Goal: Task Accomplishment & Management: Manage account settings

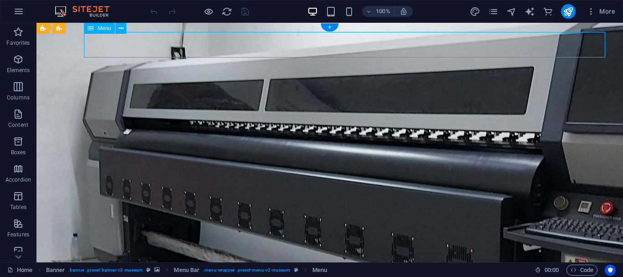
select select
select select "1"
select select
select select "2"
select select
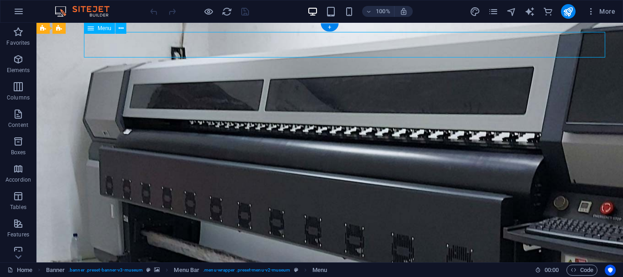
select select "3"
select select
select select "4"
select select
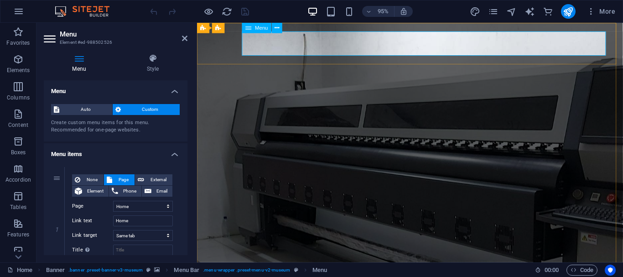
drag, startPoint x: 188, startPoint y: 99, endPoint x: 186, endPoint y: 151, distance: 52.5
click at [186, 151] on div "Menu Style Menu Auto Custom Create custom menu items for this menu. Recommended…" at bounding box center [115, 155] width 158 height 216
drag, startPoint x: 186, startPoint y: 116, endPoint x: 3, endPoint y: 58, distance: 192.3
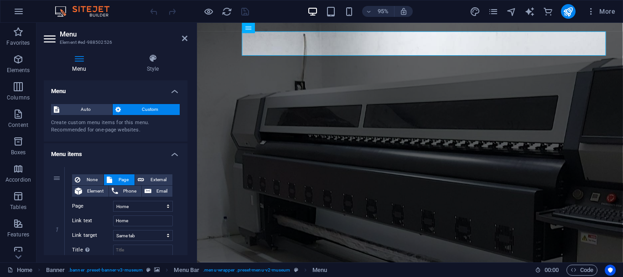
click at [149, 109] on span "Custom" at bounding box center [151, 109] width 54 height 11
click at [156, 62] on icon at bounding box center [152, 58] width 69 height 9
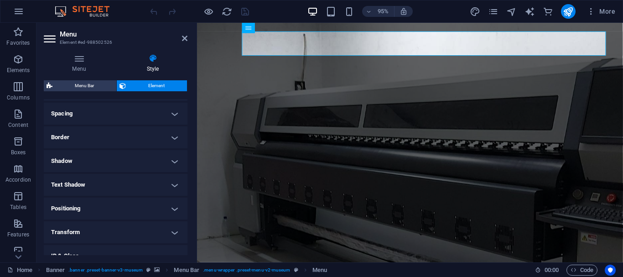
scroll to position [167, 0]
click at [173, 141] on h4 "Border" at bounding box center [116, 141] width 144 height 22
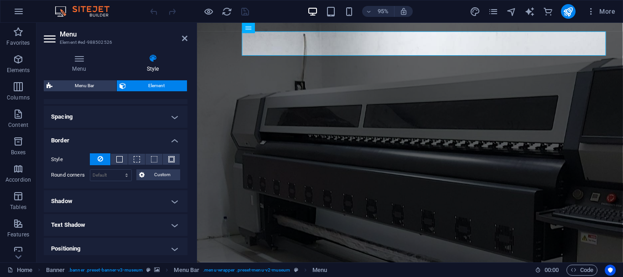
click at [173, 116] on h4 "Spacing" at bounding box center [116, 117] width 144 height 22
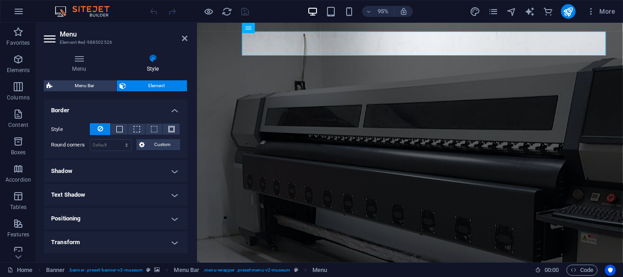
scroll to position [235, 0]
click at [175, 192] on h4 "Text Shadow" at bounding box center [116, 193] width 144 height 22
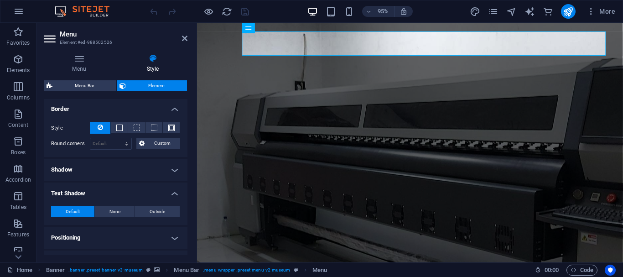
drag, startPoint x: 188, startPoint y: 198, endPoint x: 187, endPoint y: 217, distance: 19.2
click at [187, 217] on div "Menu Style Menu Auto Custom Create custom menu items for this menu. Recommended…" at bounding box center [115, 155] width 158 height 216
click at [172, 240] on h4 "Positioning" at bounding box center [116, 238] width 144 height 22
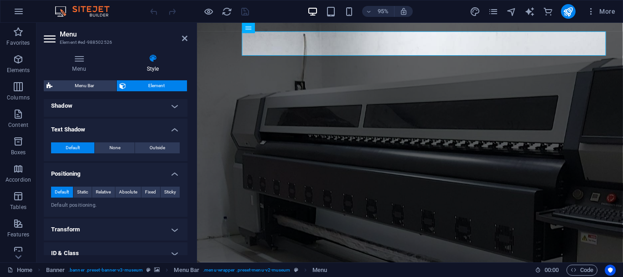
scroll to position [300, 0]
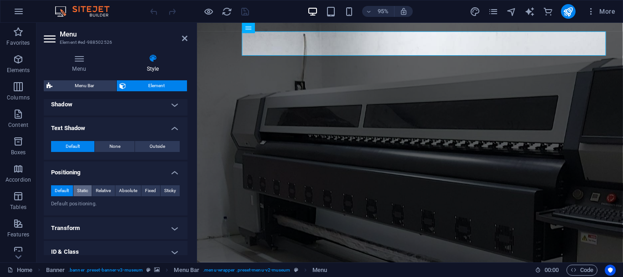
click at [82, 190] on span "Static" at bounding box center [82, 190] width 11 height 11
click at [60, 189] on span "Default" at bounding box center [62, 190] width 14 height 11
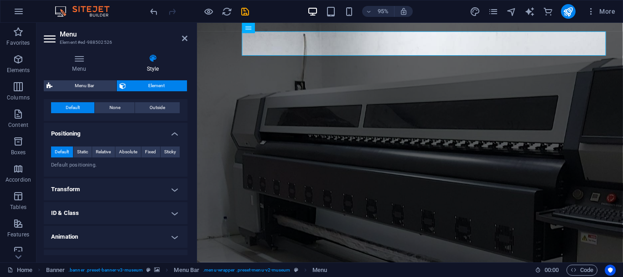
scroll to position [355, 0]
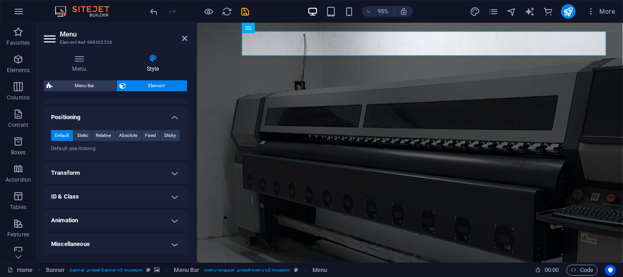
click at [173, 220] on h4 "Animation" at bounding box center [116, 220] width 144 height 22
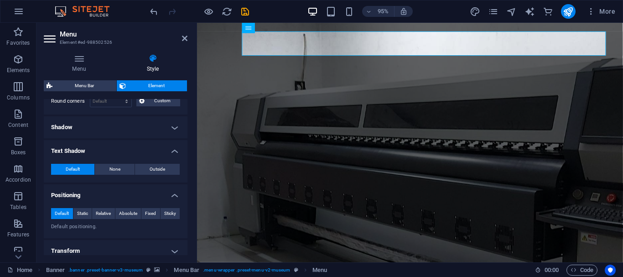
scroll to position [290, 0]
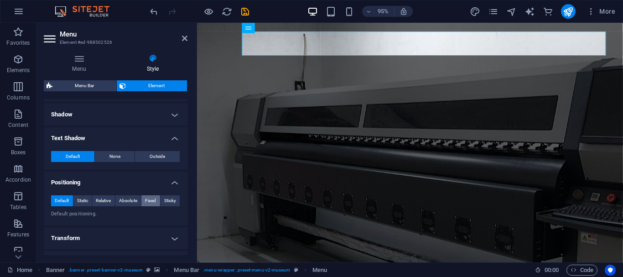
click at [151, 200] on span "Fixed" at bounding box center [150, 200] width 11 height 11
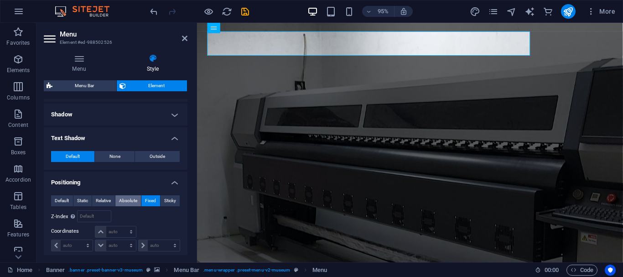
click at [119, 199] on span "Absolute" at bounding box center [128, 200] width 18 height 11
click at [101, 200] on span "Relative" at bounding box center [103, 200] width 15 height 11
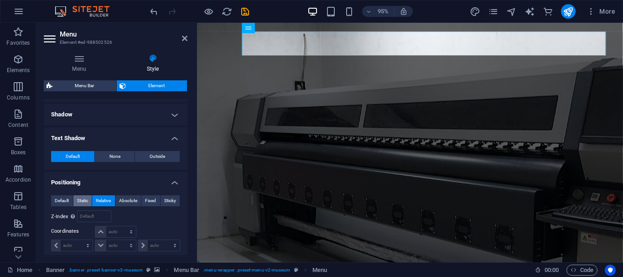
click at [81, 199] on span "Static" at bounding box center [82, 200] width 11 height 11
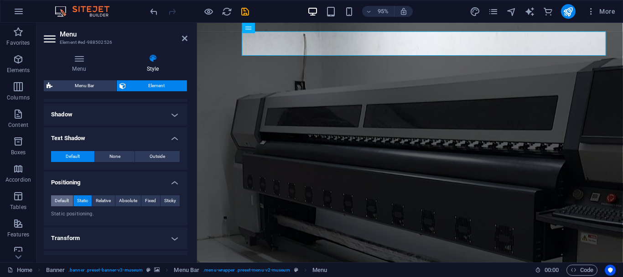
click at [64, 198] on span "Default" at bounding box center [62, 200] width 14 height 11
click at [165, 199] on span "Sticky" at bounding box center [170, 200] width 12 height 11
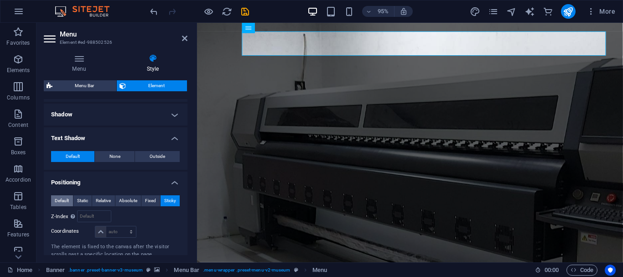
click at [60, 200] on span "Default" at bounding box center [62, 200] width 14 height 11
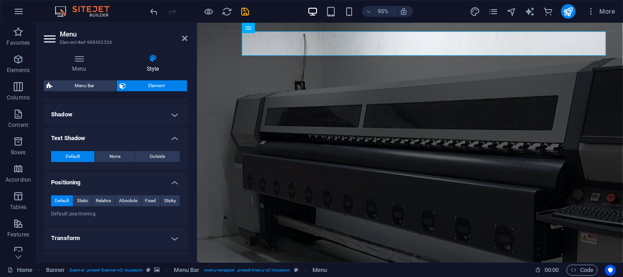
drag, startPoint x: 185, startPoint y: 199, endPoint x: 186, endPoint y: 190, distance: 9.1
click at [186, 190] on div "Layout How this element expands within the layout (Flexbox). Size Default auto …" at bounding box center [116, 177] width 144 height 156
click at [276, 28] on icon at bounding box center [277, 27] width 5 height 9
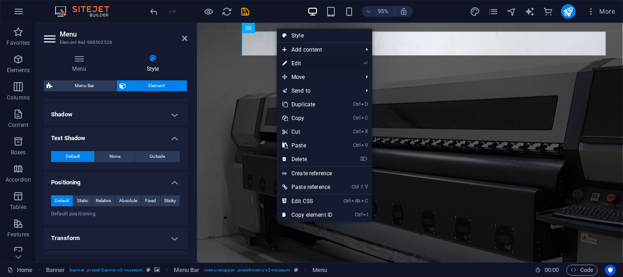
click at [355, 63] on li "⏎ Edit" at bounding box center [324, 64] width 95 height 14
click at [297, 65] on link "⏎ Edit" at bounding box center [307, 64] width 61 height 14
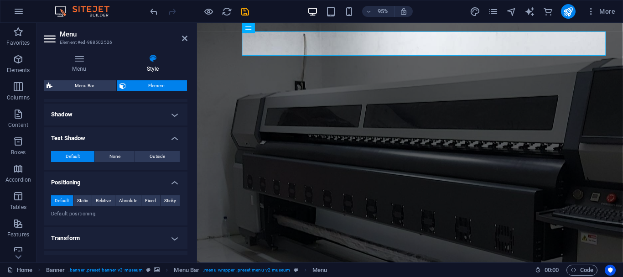
click at [163, 88] on span "Element" at bounding box center [157, 85] width 56 height 11
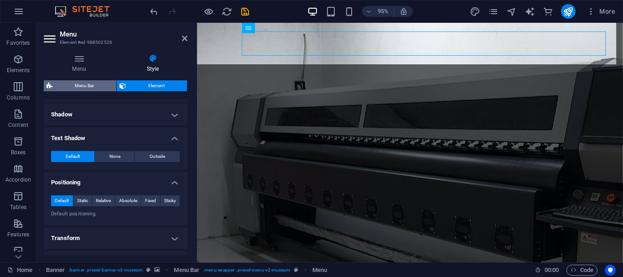
click at [94, 83] on span "Menu Bar" at bounding box center [84, 85] width 58 height 11
select select "rem"
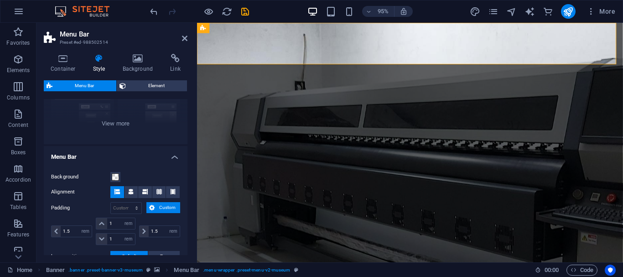
scroll to position [116, 0]
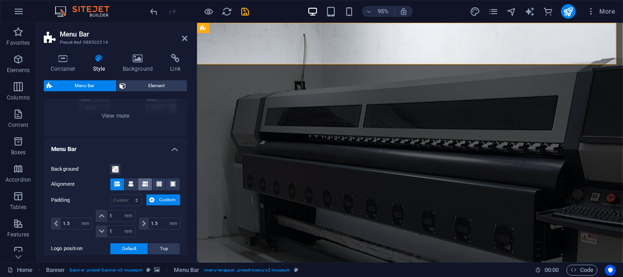
click at [142, 184] on icon at bounding box center [144, 183] width 5 height 5
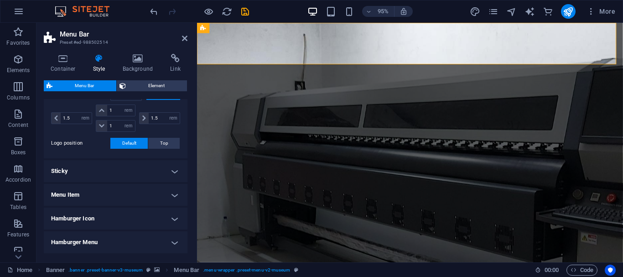
scroll to position [225, 0]
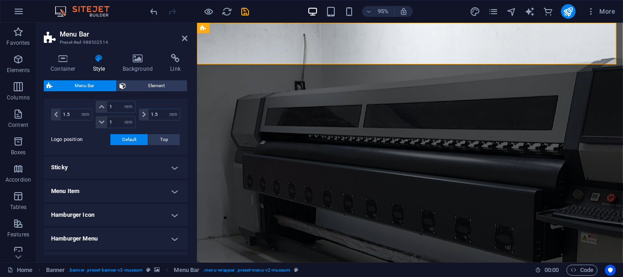
click at [171, 193] on h4 "Menu Item" at bounding box center [116, 191] width 144 height 22
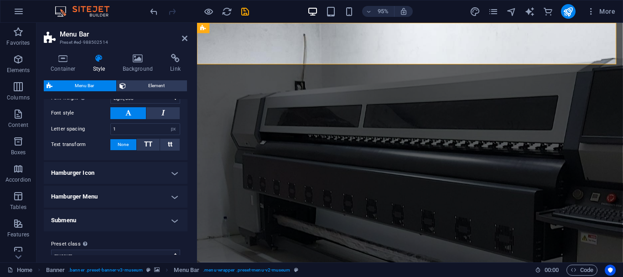
scroll to position [546, 0]
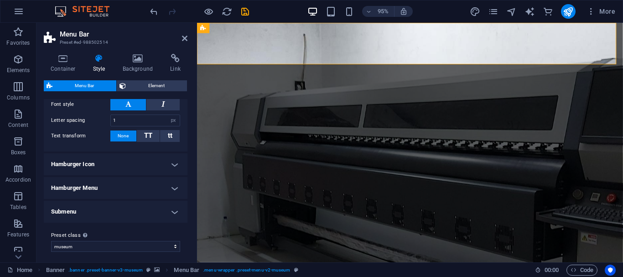
click at [173, 214] on h4 "Submenu" at bounding box center [116, 212] width 144 height 22
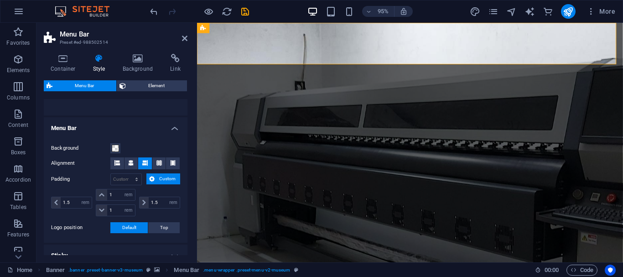
scroll to position [147, 0]
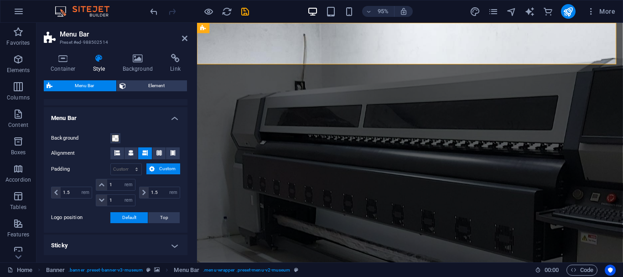
click at [247, 17] on div at bounding box center [199, 11] width 102 height 15
click at [244, 14] on icon "save" at bounding box center [245, 11] width 10 height 10
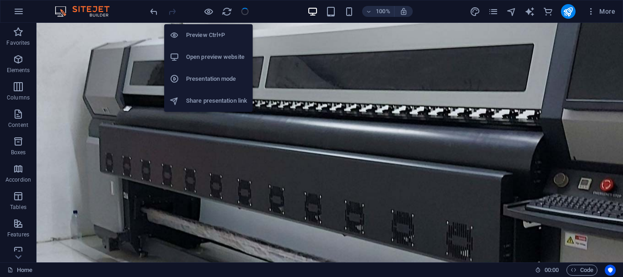
click at [210, 56] on h6 "Open preview website" at bounding box center [216, 57] width 61 height 11
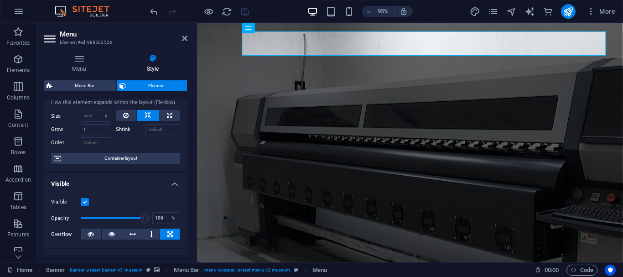
scroll to position [0, 0]
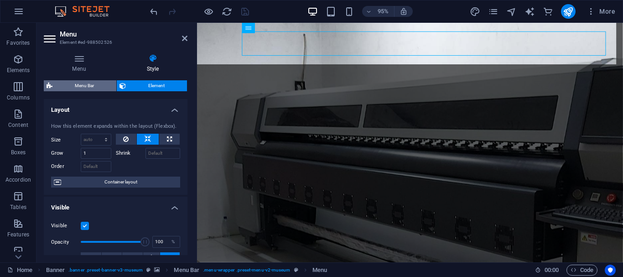
click at [90, 81] on span "Menu Bar" at bounding box center [84, 85] width 58 height 11
select select "rem"
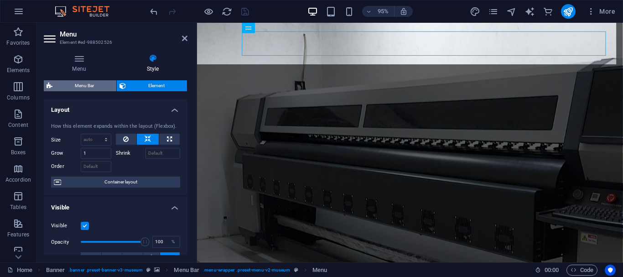
select select "hover_border_bottom"
select select "px"
select select "rem"
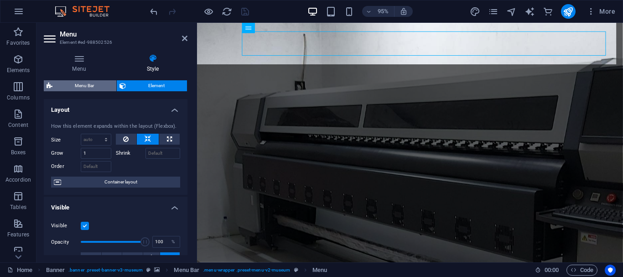
select select "rem"
select select "link-special-font"
select select "px"
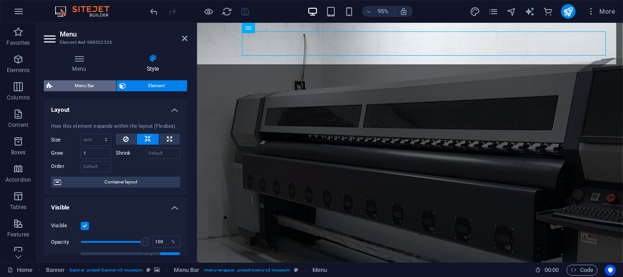
select select "300"
select select "px"
select select "rem"
select select "px"
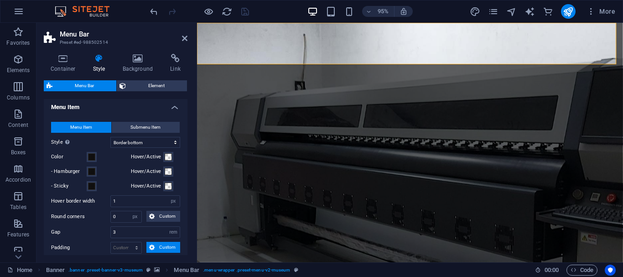
scroll to position [314, 0]
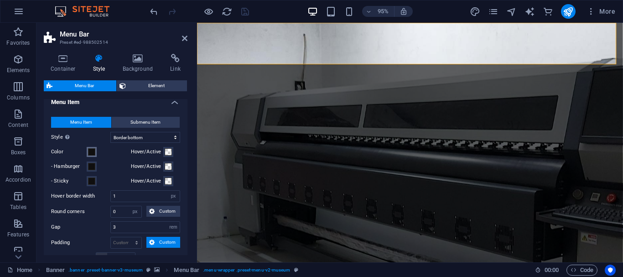
click at [90, 151] on span at bounding box center [91, 151] width 7 height 7
click at [91, 150] on span at bounding box center [91, 151] width 7 height 7
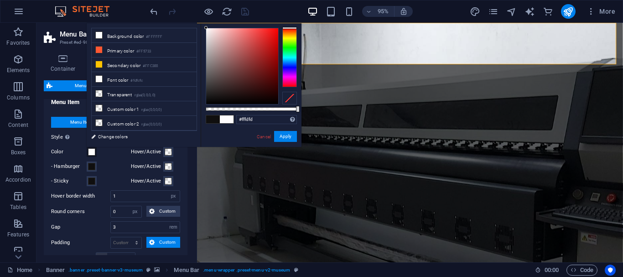
drag, startPoint x: 216, startPoint y: 51, endPoint x: 206, endPoint y: 27, distance: 25.8
click at [206, 28] on div at bounding box center [242, 66] width 72 height 76
type input "#efe3e3"
click at [209, 32] on div at bounding box center [242, 66] width 72 height 76
click at [284, 136] on button "Apply" at bounding box center [285, 136] width 23 height 11
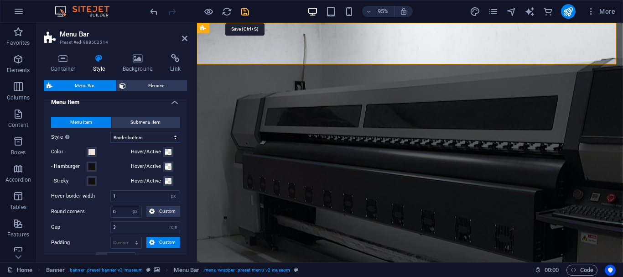
click at [243, 12] on icon "save" at bounding box center [245, 11] width 10 height 10
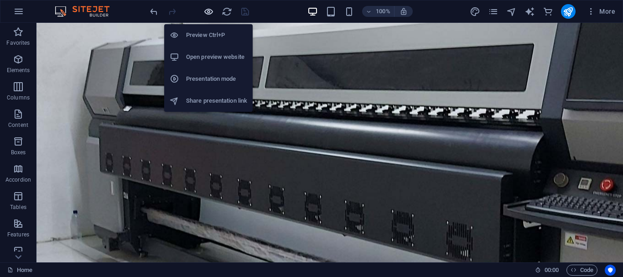
click at [209, 11] on icon "button" at bounding box center [208, 11] width 10 height 10
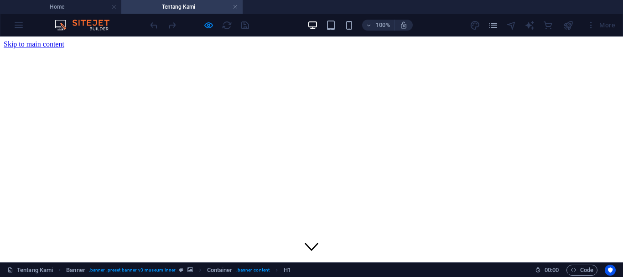
scroll to position [0, 0]
click at [86, 7] on h4 "Home" at bounding box center [60, 7] width 121 height 10
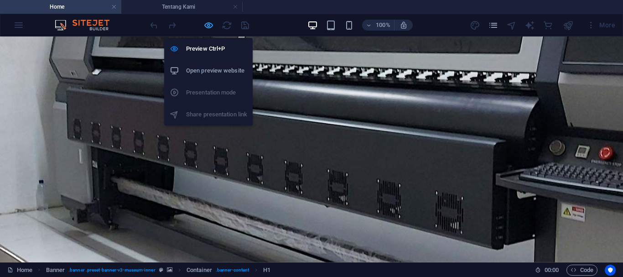
click at [209, 25] on icon "button" at bounding box center [208, 25] width 10 height 10
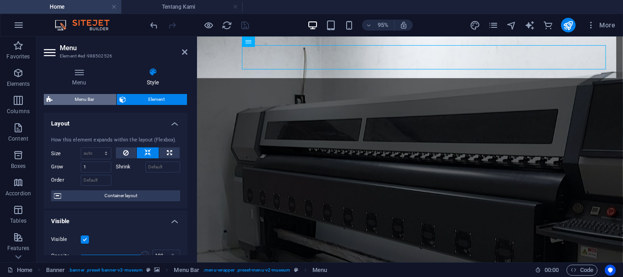
click at [94, 100] on span "Menu Bar" at bounding box center [84, 99] width 58 height 11
select select "rem"
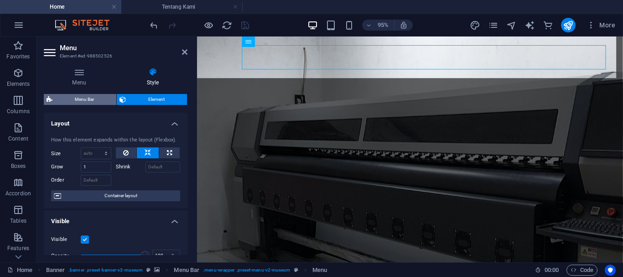
select select "hover_border_bottom"
select select "px"
select select "rem"
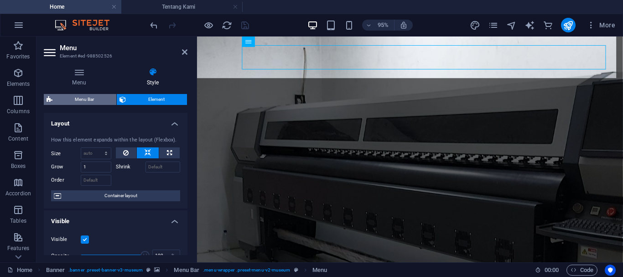
select select "rem"
select select "link-special-font"
select select "px"
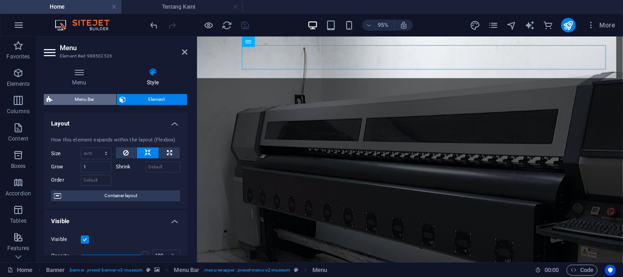
select select "300"
select select "px"
select select "rem"
select select "px"
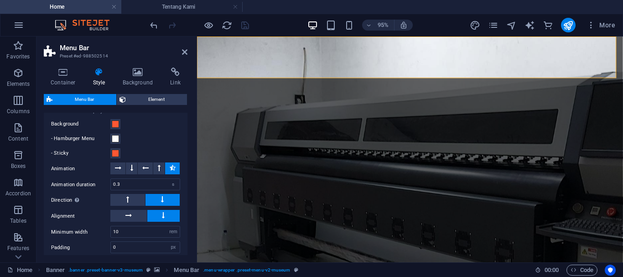
scroll to position [675, 0]
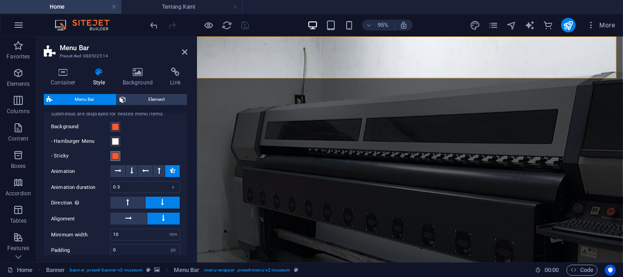
click at [115, 157] on span at bounding box center [115, 155] width 7 height 7
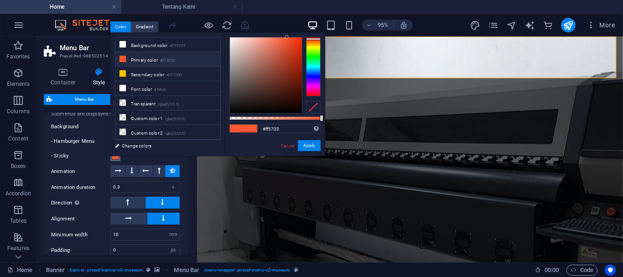
click at [115, 157] on span at bounding box center [115, 155] width 7 height 7
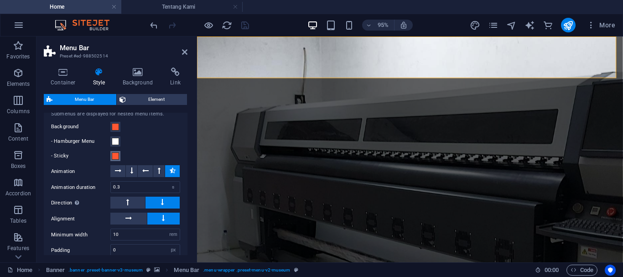
click at [115, 157] on span at bounding box center [115, 155] width 7 height 7
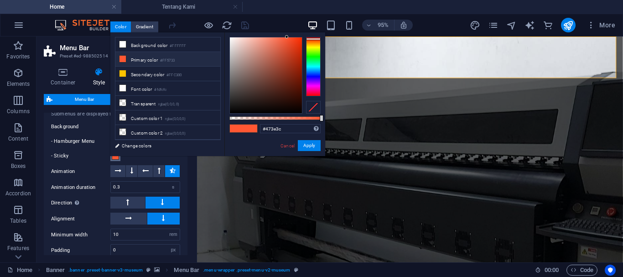
click at [240, 92] on div at bounding box center [266, 75] width 72 height 76
type input "#342b29"
click at [245, 97] on div at bounding box center [266, 75] width 72 height 76
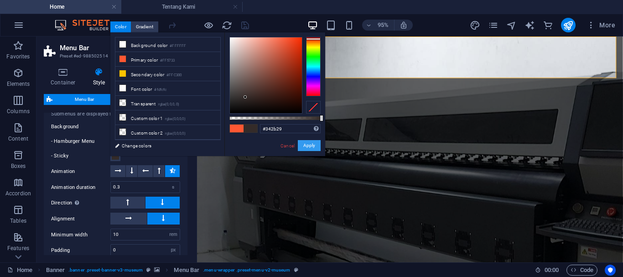
click at [307, 146] on button "Apply" at bounding box center [309, 145] width 23 height 11
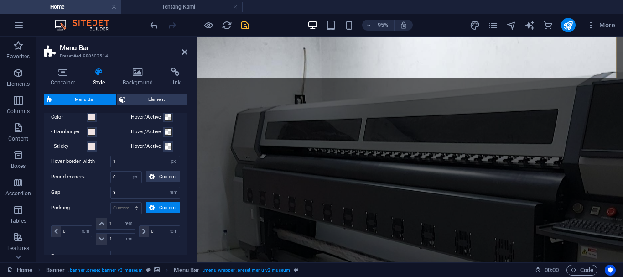
scroll to position [363, 0]
click at [243, 22] on icon "save" at bounding box center [245, 25] width 10 height 10
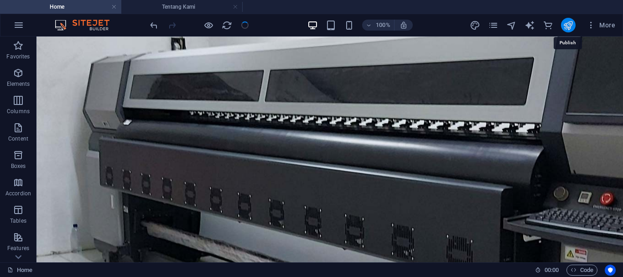
click at [568, 26] on icon "publish" at bounding box center [568, 25] width 10 height 10
